Goal: Browse casually: Explore the website without a specific task or goal

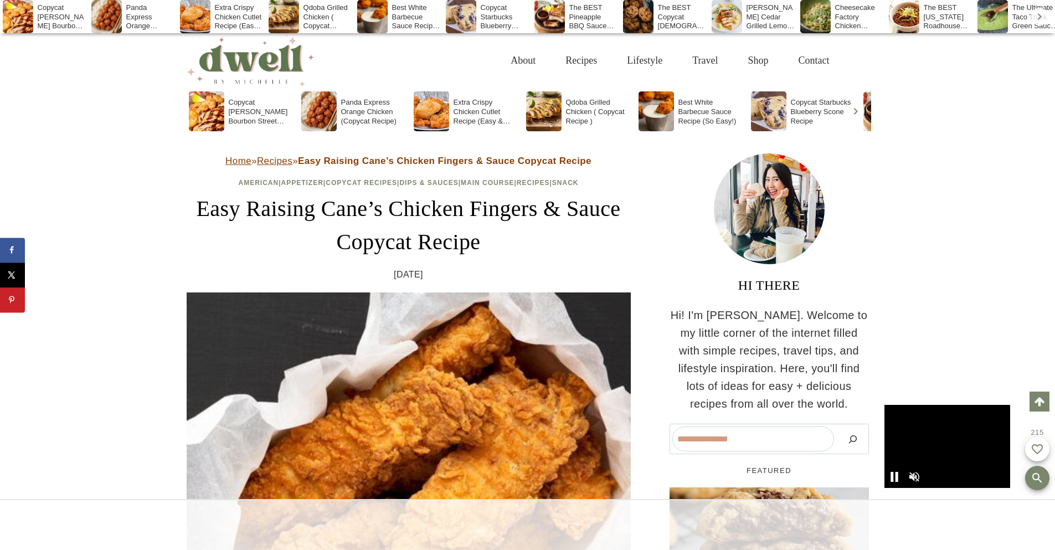
click at [408, 525] on div at bounding box center [527, 524] width 1055 height 51
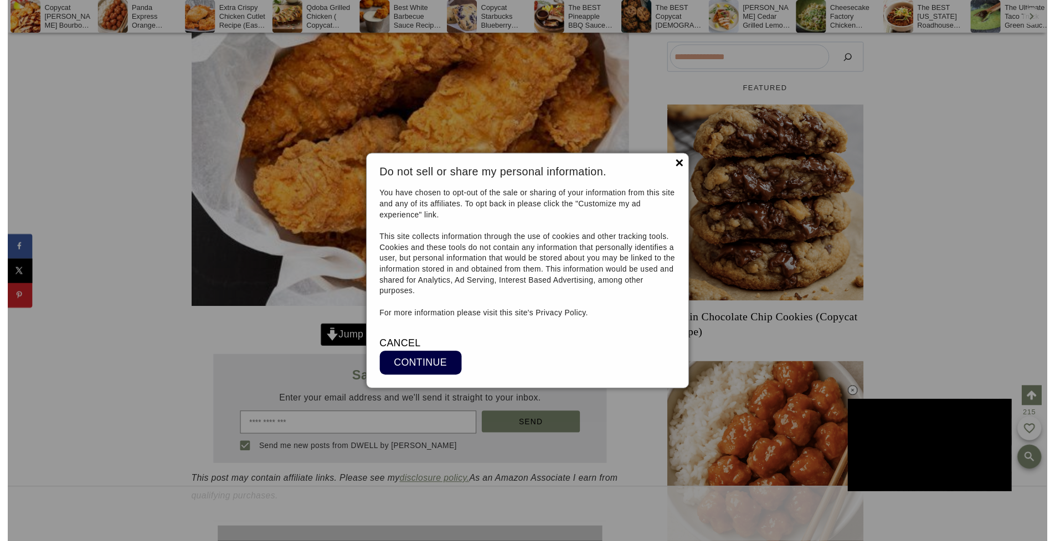
scroll to position [24119, 0]
